Goal: Task Accomplishment & Management: Complete application form

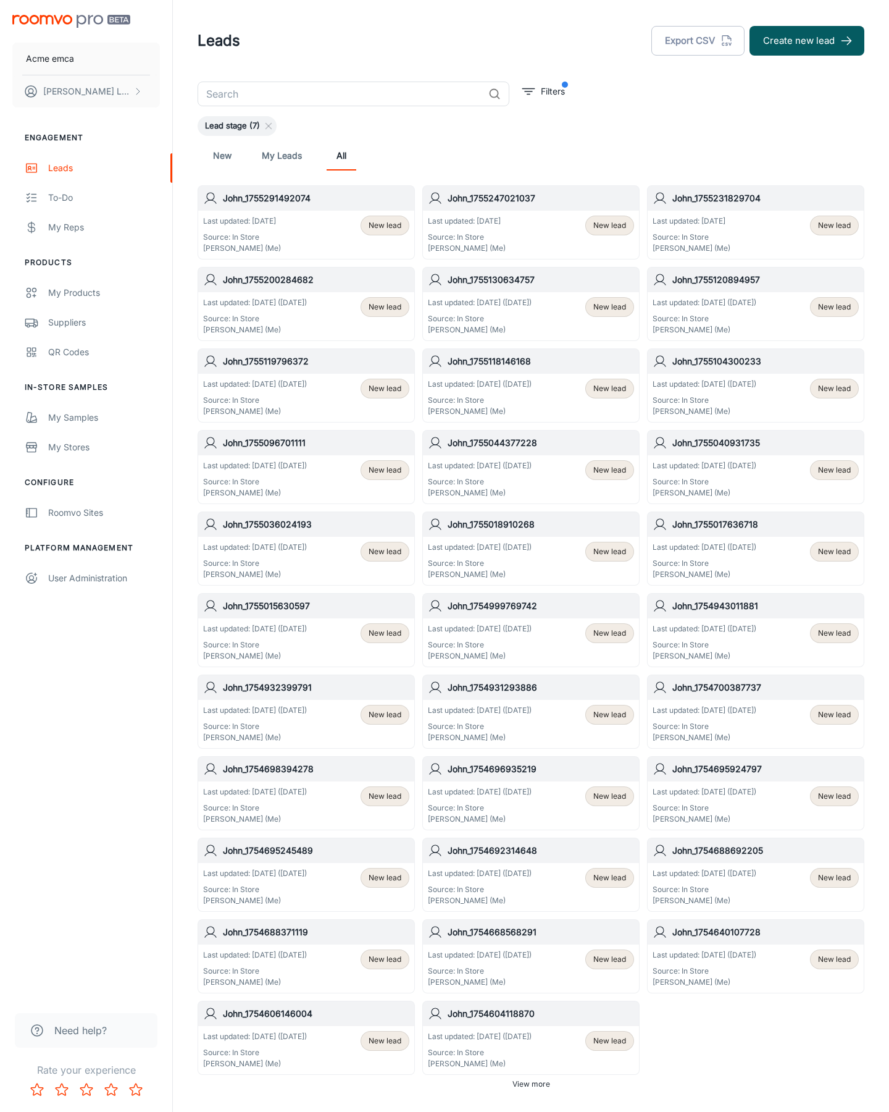
click at [807, 41] on button "Create new lead" at bounding box center [807, 41] width 115 height 30
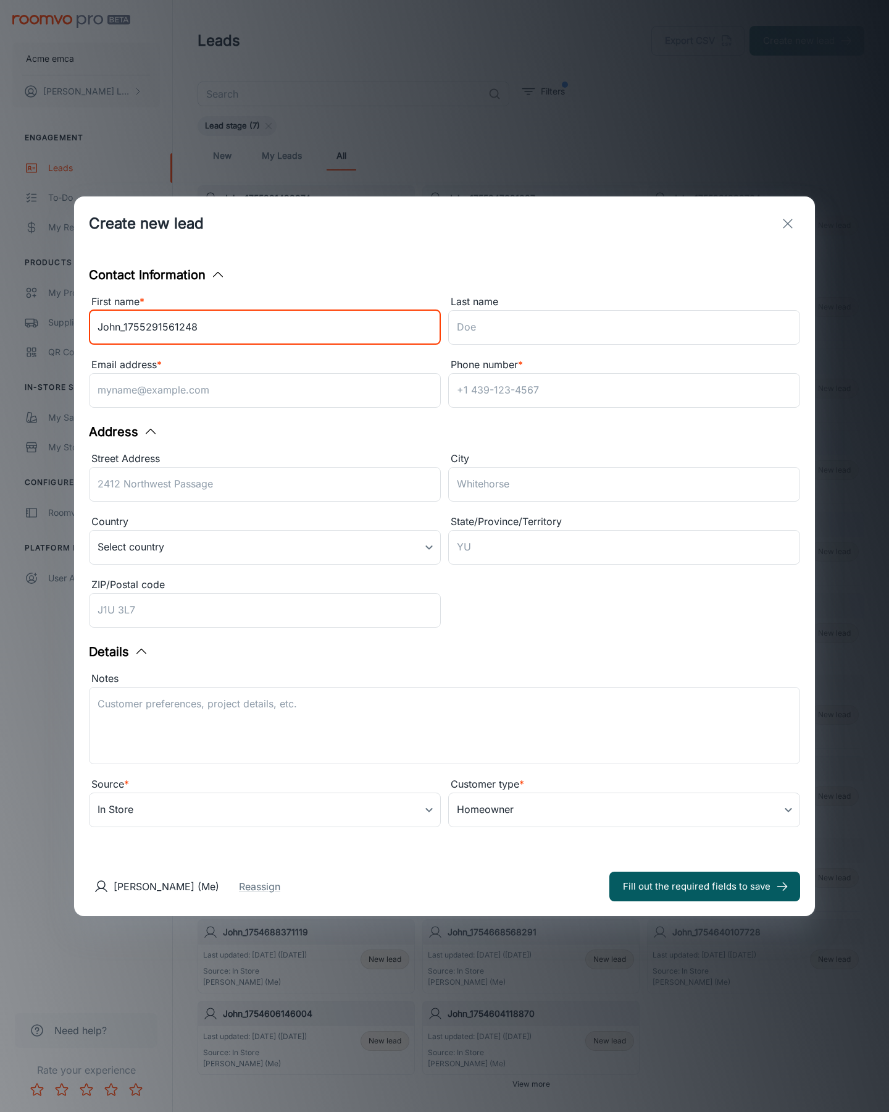
type input "John_1755291561248"
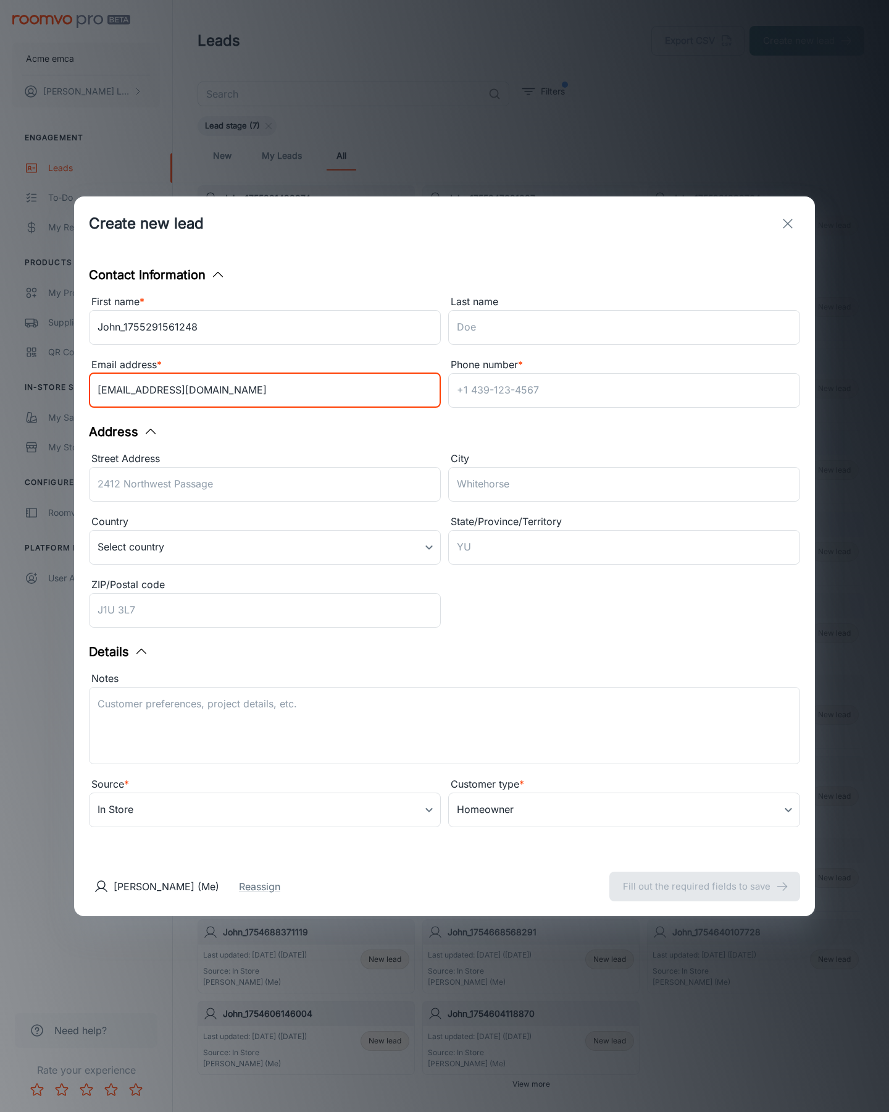
type input "[EMAIL_ADDRESS][DOMAIN_NAME]"
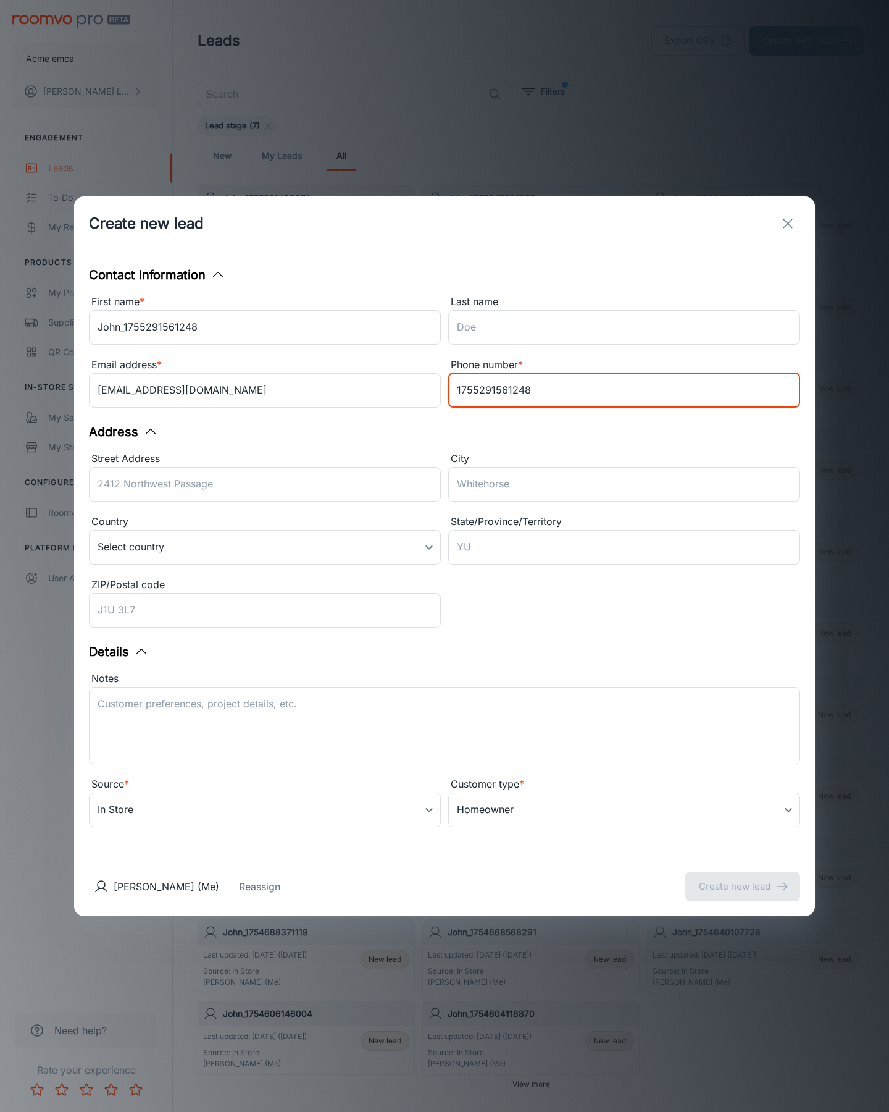
type input "1755291561248"
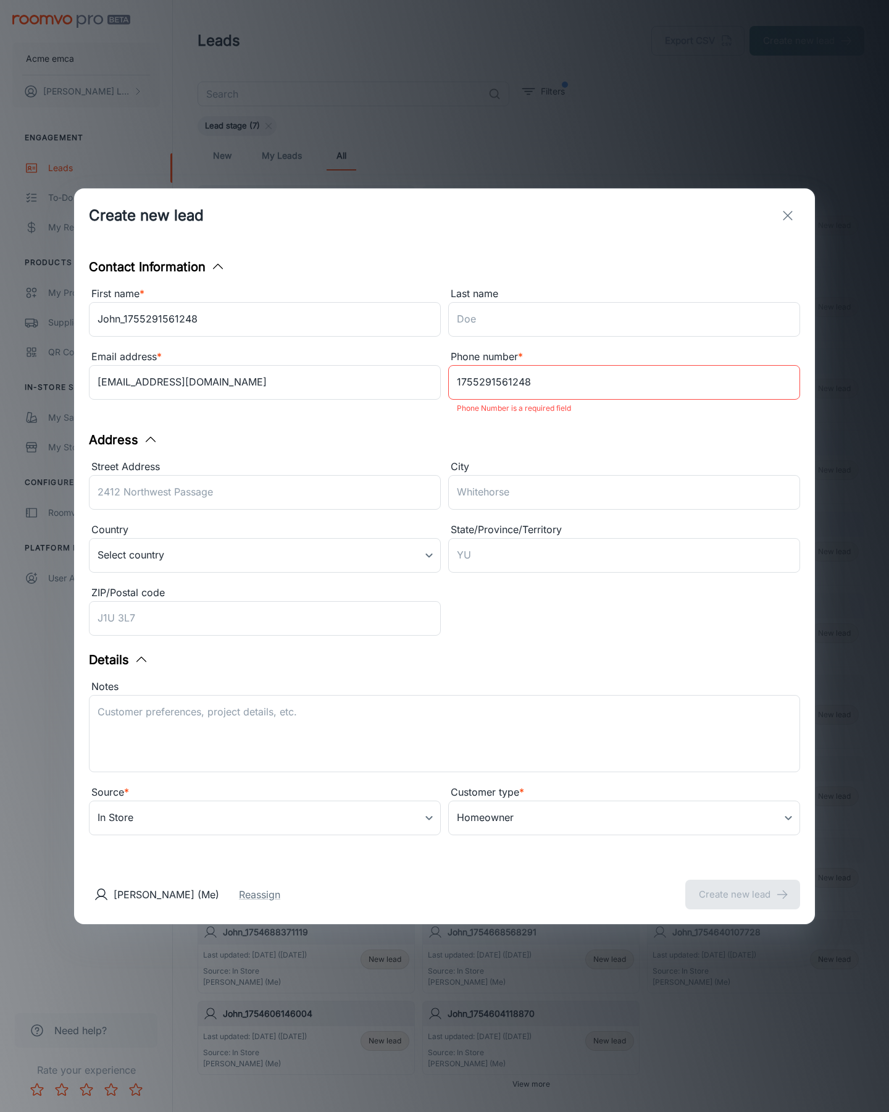
click at [743, 886] on button "Create new lead" at bounding box center [743, 895] width 115 height 30
